Goal: Find specific page/section: Find specific page/section

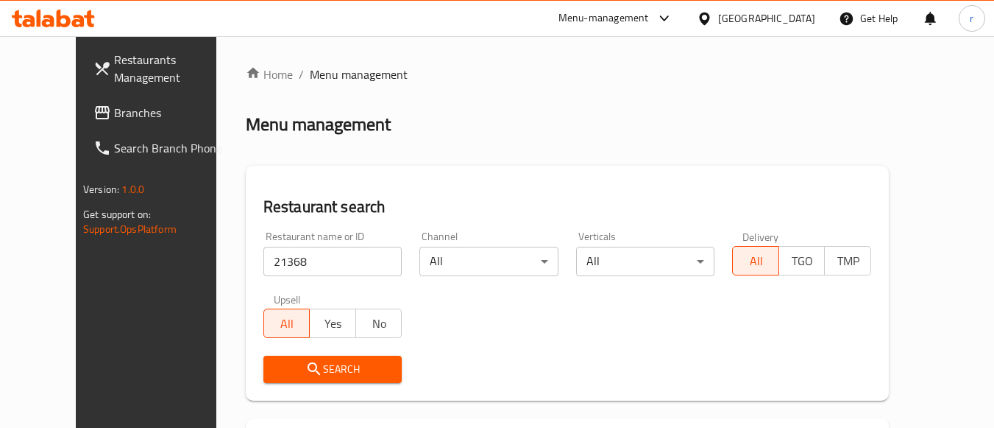
scroll to position [216, 0]
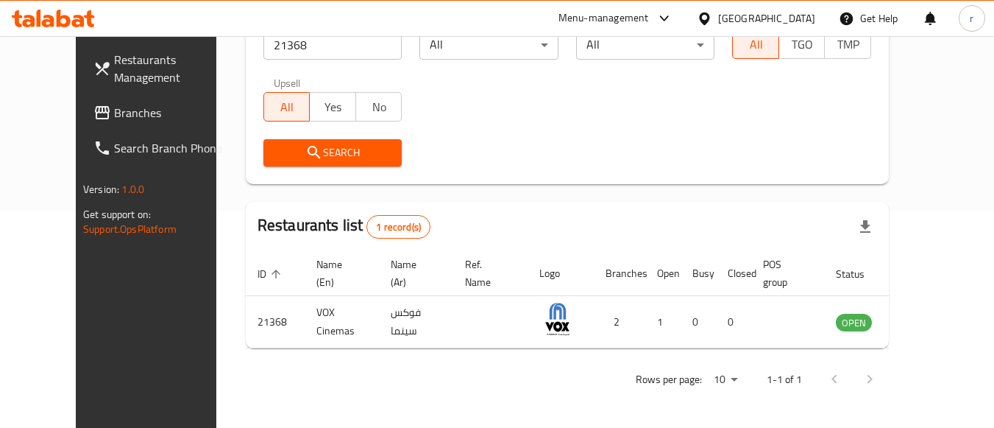
click at [796, 17] on div "[GEOGRAPHIC_DATA]" at bounding box center [766, 18] width 97 height 16
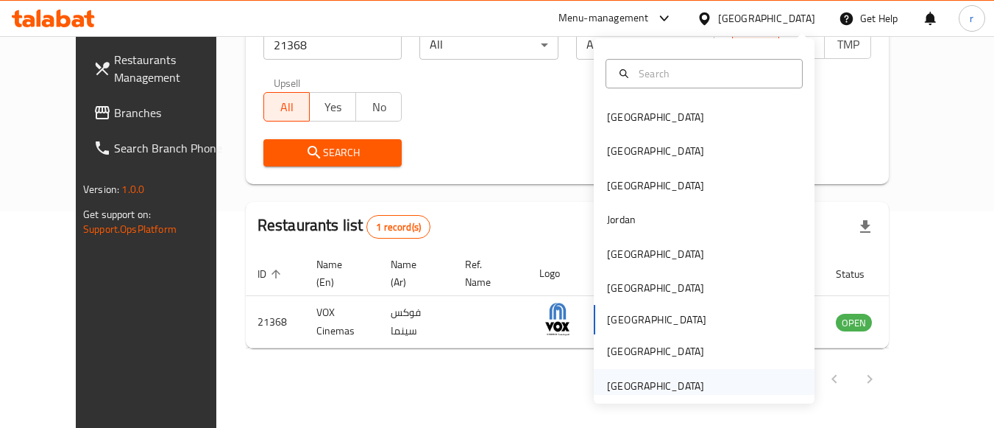
click at [628, 381] on div "[GEOGRAPHIC_DATA]" at bounding box center [655, 385] width 97 height 16
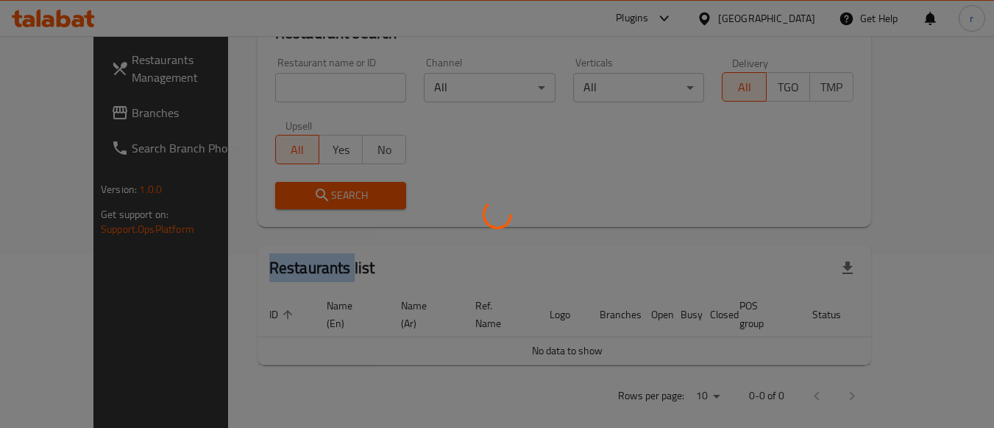
scroll to position [216, 0]
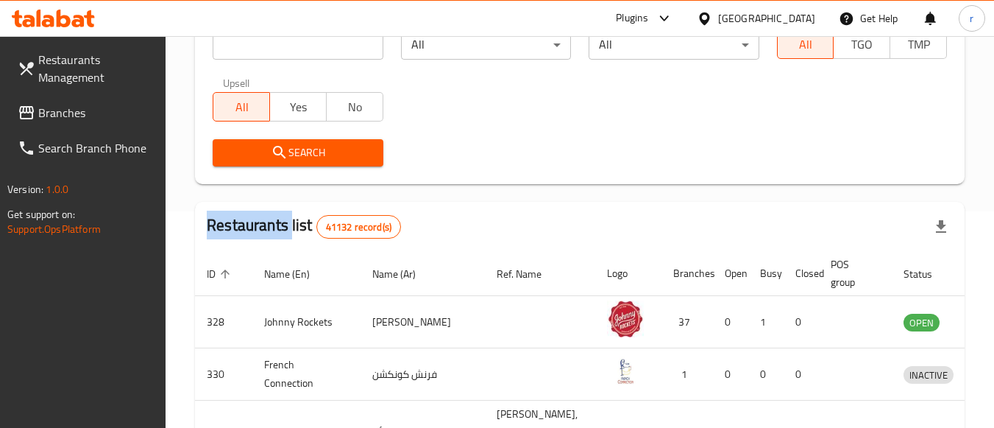
click at [78, 117] on span "Branches" at bounding box center [96, 113] width 116 height 18
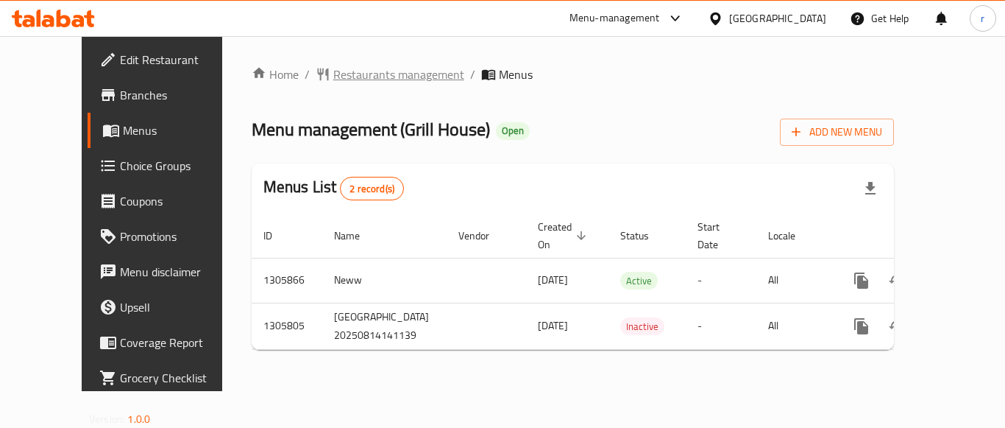
click at [358, 74] on span "Restaurants management" at bounding box center [398, 74] width 131 height 18
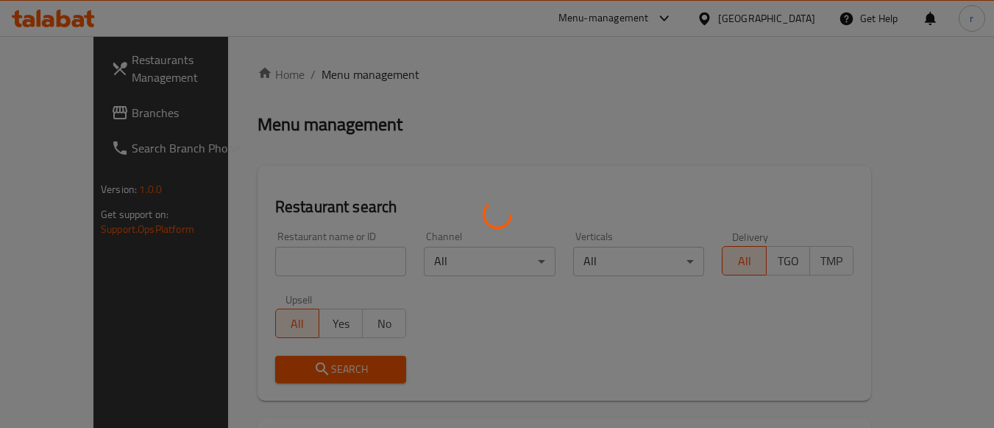
click at [274, 259] on div at bounding box center [497, 214] width 994 height 428
click at [274, 260] on div at bounding box center [497, 214] width 994 height 428
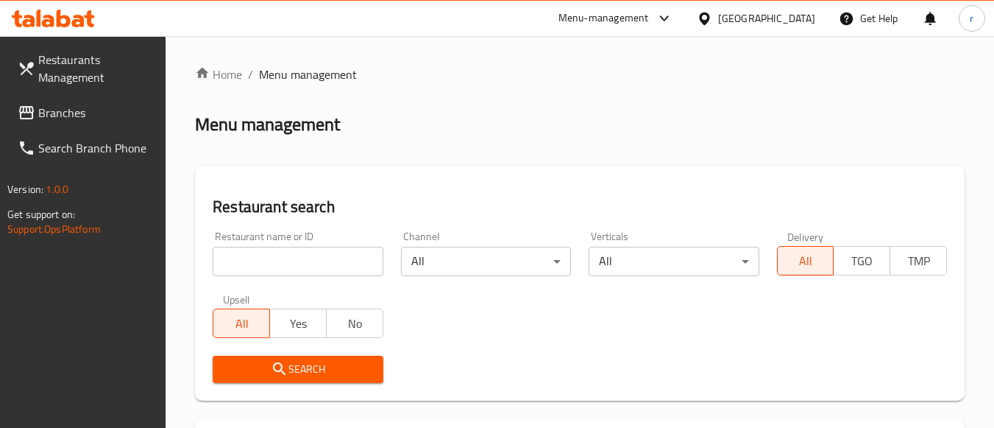
click at [272, 255] on input "search" at bounding box center [298, 261] width 170 height 29
paste input "703880"
type input "703880"
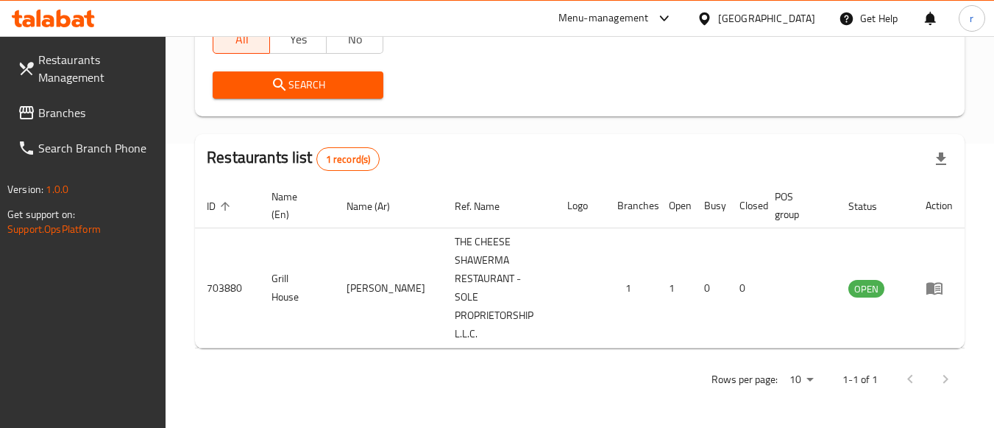
scroll to position [266, 0]
